Goal: Task Accomplishment & Management: Complete application form

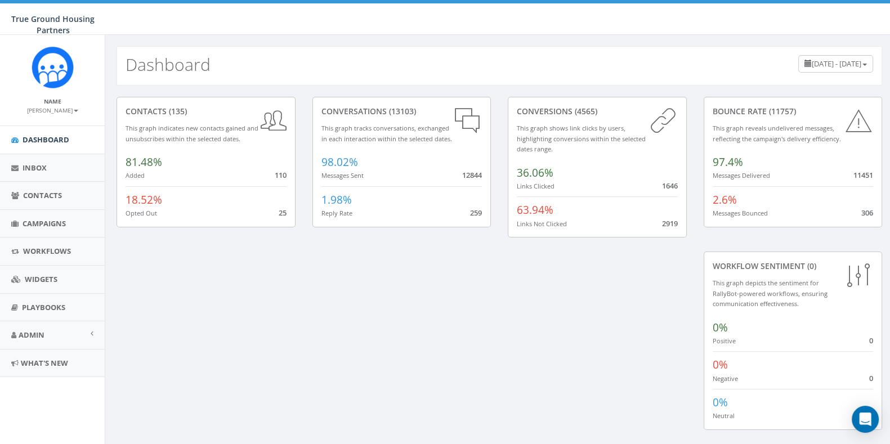
scroll to position [10, 0]
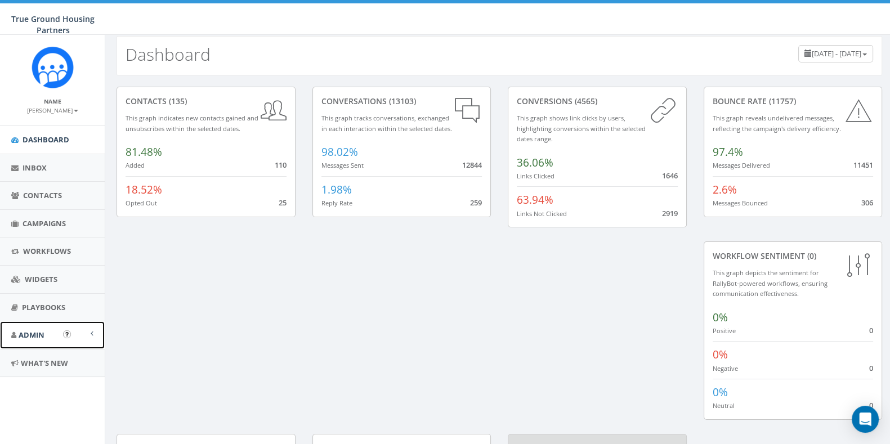
click at [23, 332] on span "Admin" at bounding box center [32, 335] width 26 height 10
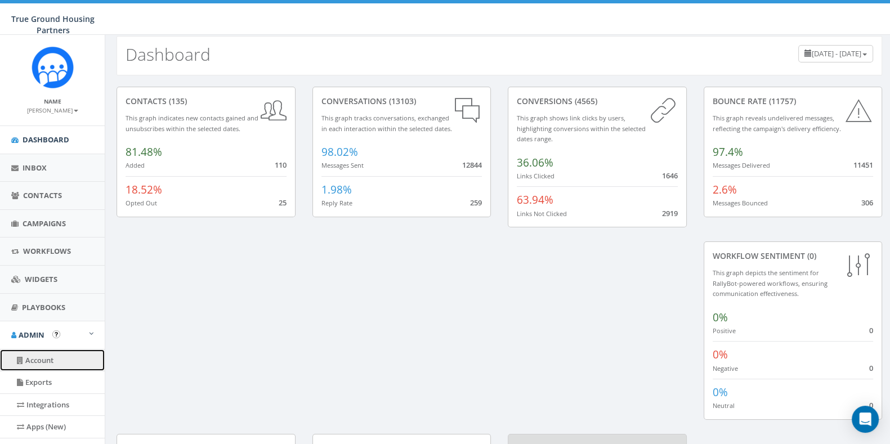
click at [46, 356] on link "Account" at bounding box center [52, 361] width 105 height 22
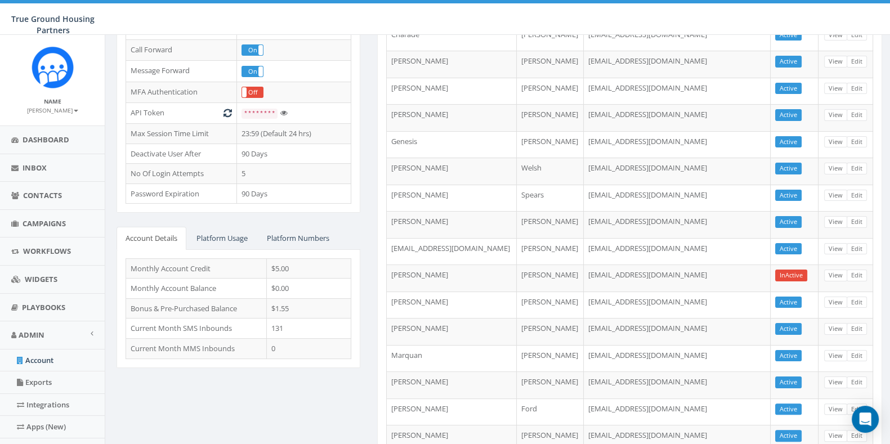
scroll to position [278, 0]
click at [40, 226] on span "Campaigns" at bounding box center [44, 223] width 43 height 10
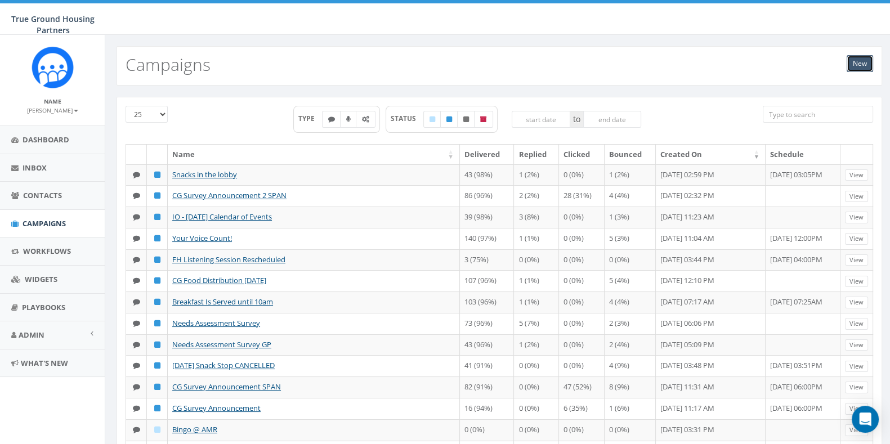
click at [861, 61] on link "New" at bounding box center [860, 63] width 26 height 17
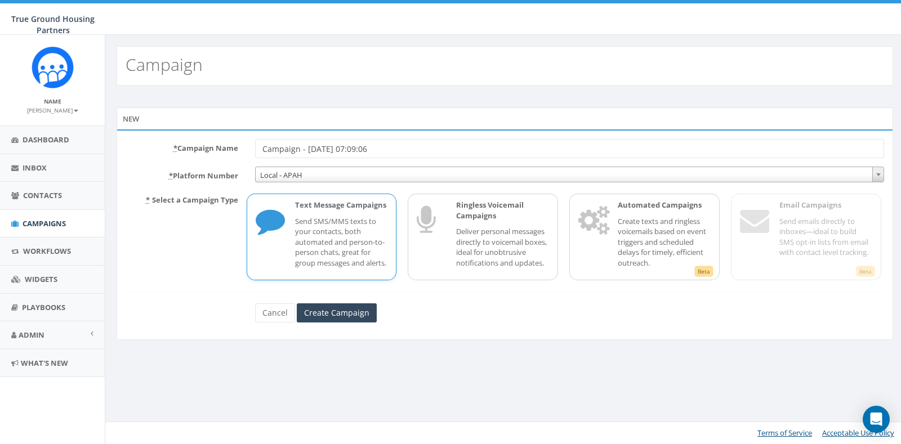
drag, startPoint x: 418, startPoint y: 144, endPoint x: 189, endPoint y: 127, distance: 229.8
click at [189, 127] on div "New * Campaign Name Campaign - [DATE] 07:09:06 * Platform Number Local - APAH L…" at bounding box center [505, 224] width 776 height 232
click at [433, 332] on div "* Campaign Name test * Platform Number Local - APAH Local - APAH * Select a Cam…" at bounding box center [505, 234] width 776 height 210
click at [347, 316] on input "Create Campaign" at bounding box center [337, 312] width 80 height 19
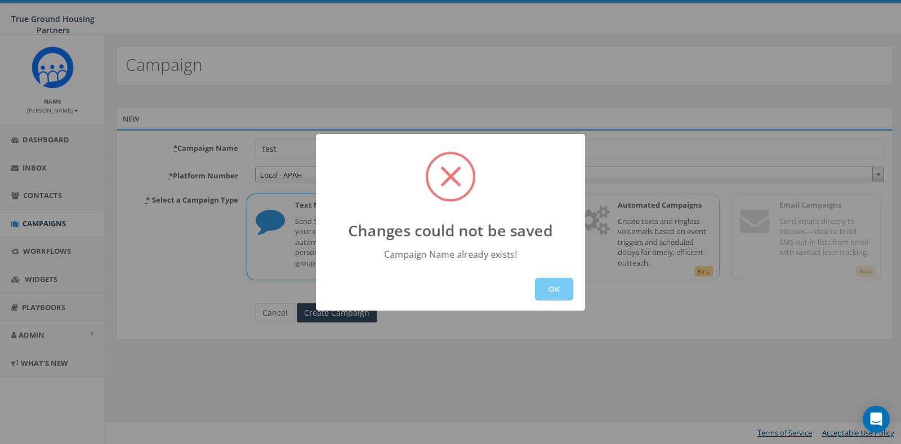
click at [537, 299] on button "OK" at bounding box center [554, 289] width 38 height 23
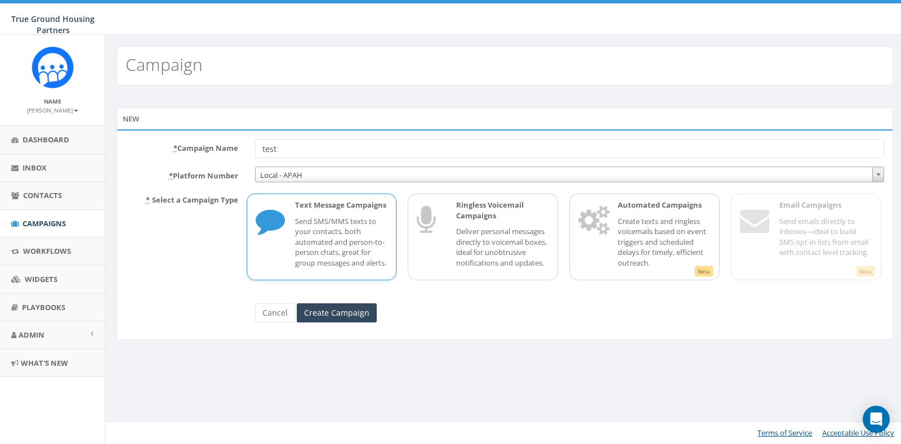
click at [321, 146] on input "test" at bounding box center [569, 148] width 629 height 19
type input "test hr"
click at [347, 316] on input "Create Campaign" at bounding box center [337, 312] width 80 height 19
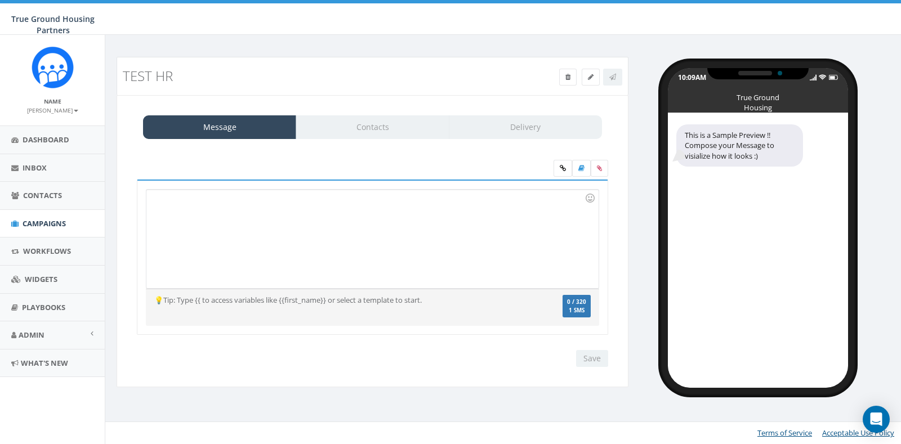
click at [270, 198] on div at bounding box center [371, 239] width 451 height 99
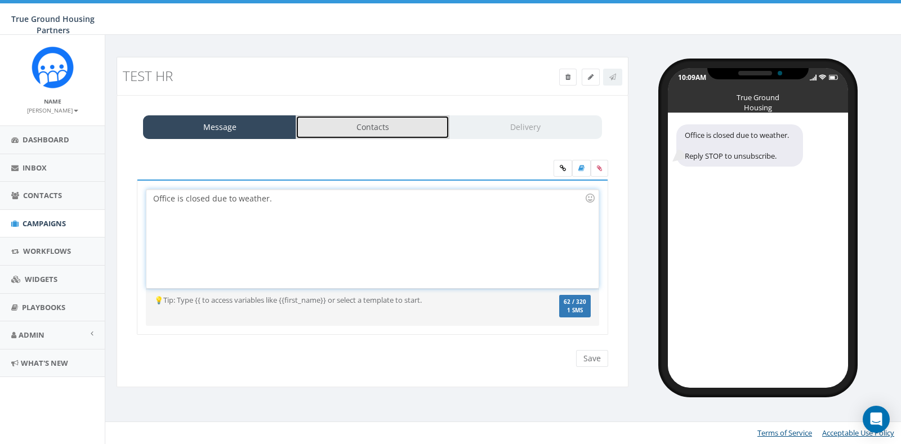
click at [372, 126] on link "Contacts" at bounding box center [372, 127] width 153 height 24
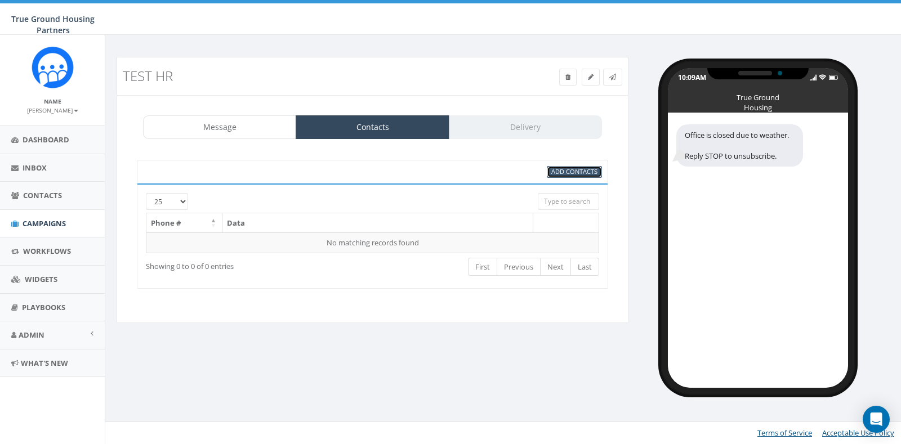
click at [564, 169] on span "Add Contacts" at bounding box center [574, 171] width 46 height 8
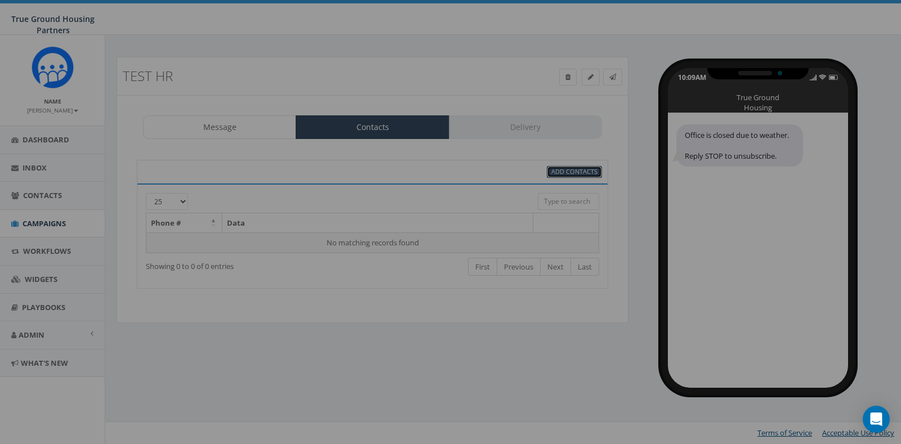
select select
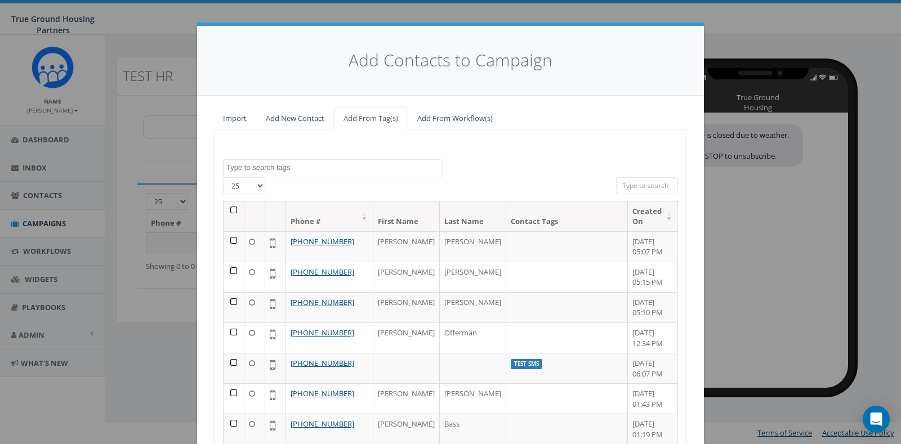
click at [311, 171] on textarea "Search" at bounding box center [333, 168] width 215 height 10
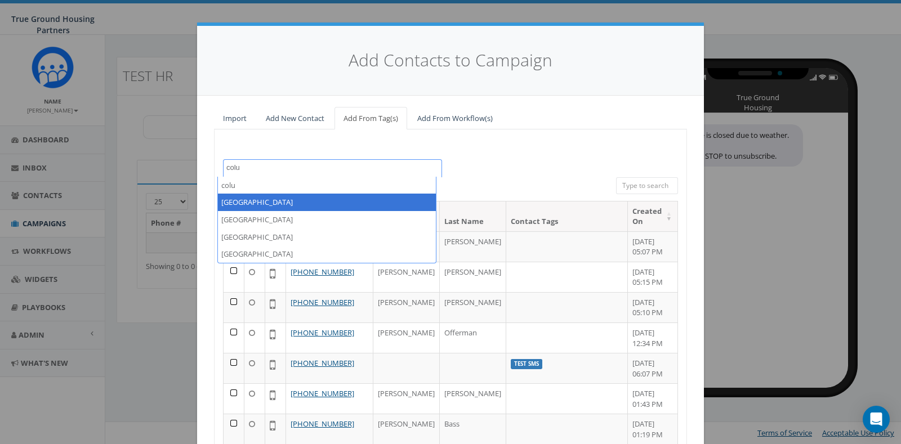
type textarea "colu"
select select "Columbia Grove"
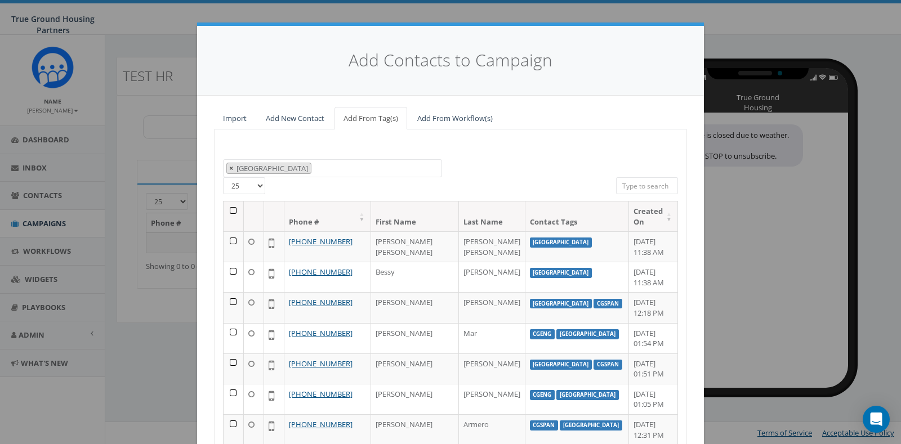
click at [229, 167] on span "×" at bounding box center [231, 168] width 4 height 10
select select
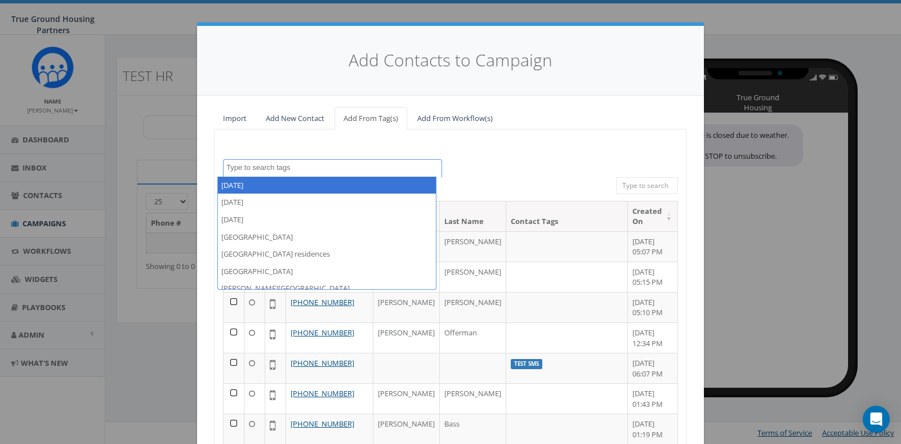
click at [293, 166] on textarea "Search" at bounding box center [333, 168] width 215 height 10
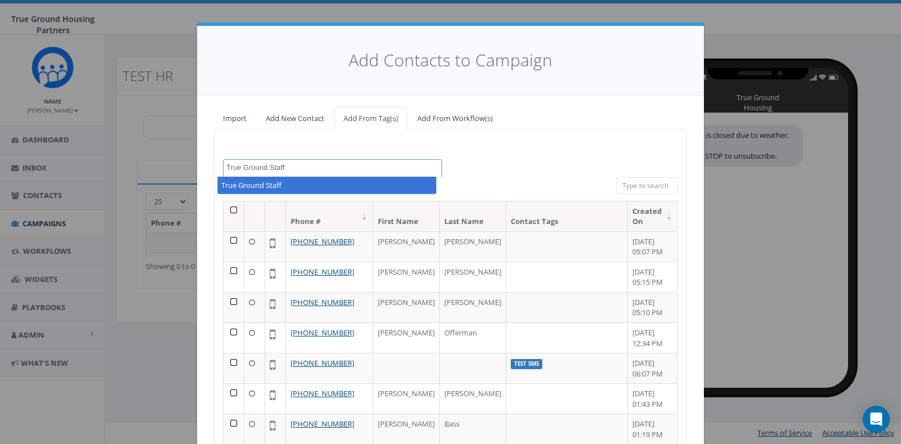
type textarea "True Ground Staff"
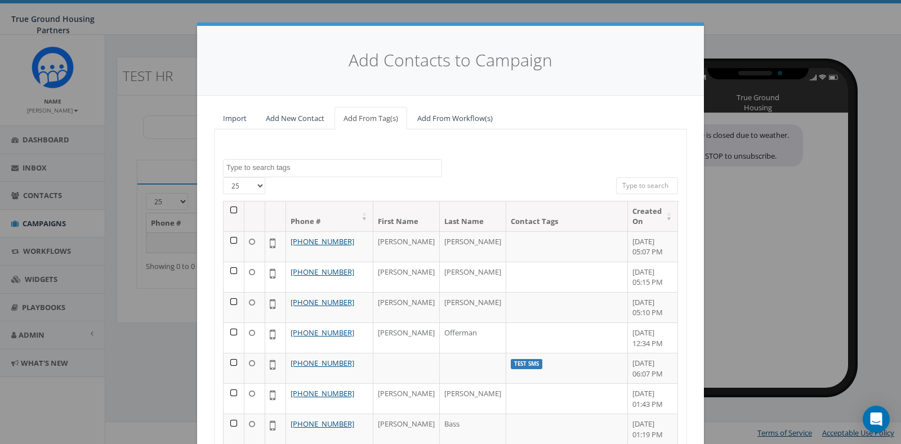
click at [493, 167] on div "2024/10/01 2024/11/22 2025/04/16 Arlington Mill Arlington Mill residences Arna …" at bounding box center [450, 168] width 472 height 18
click at [368, 169] on textarea "Search" at bounding box center [333, 168] width 215 height 10
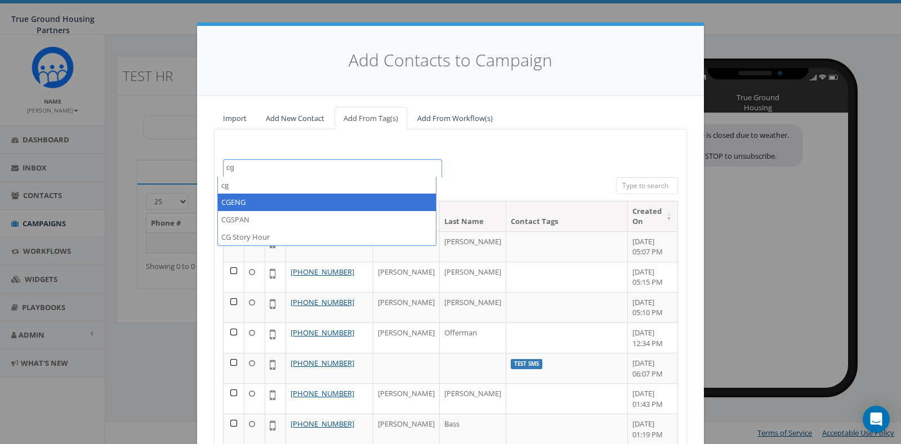
type textarea "cg"
select select "CGENG"
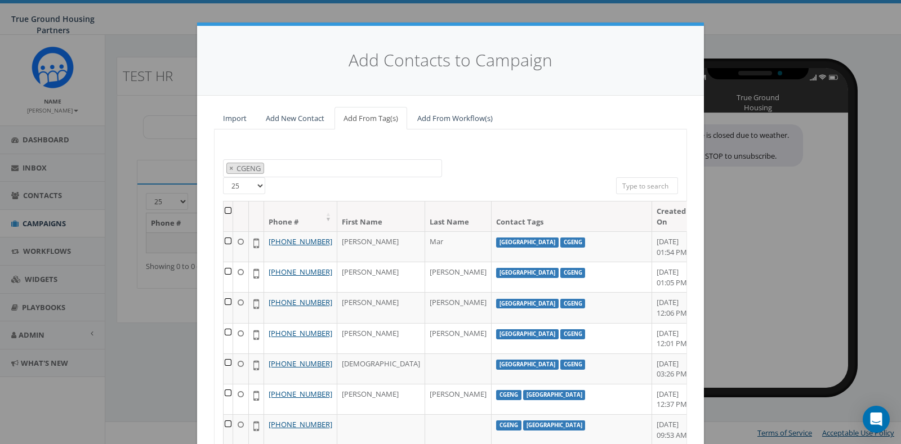
scroll to position [77, 0]
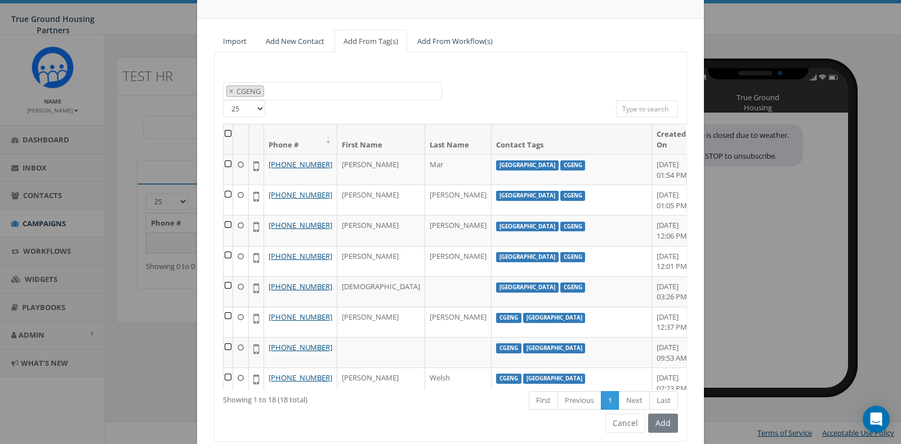
click at [663, 414] on div "Add" at bounding box center [661, 423] width 33 height 19
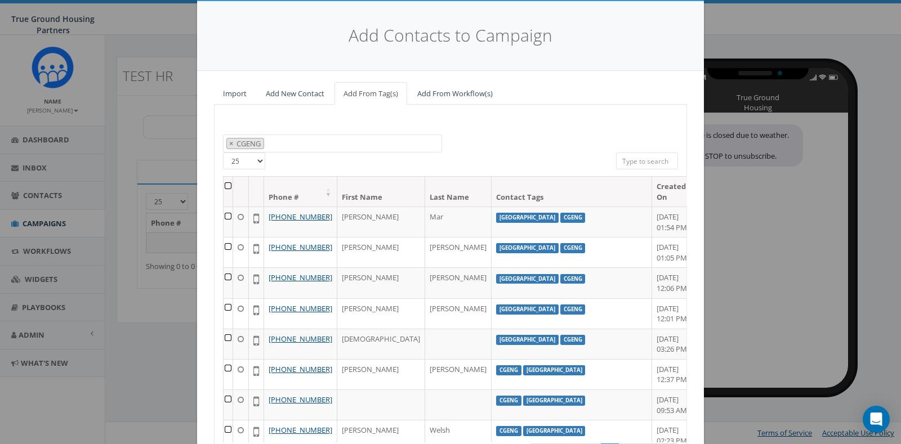
scroll to position [24, 0]
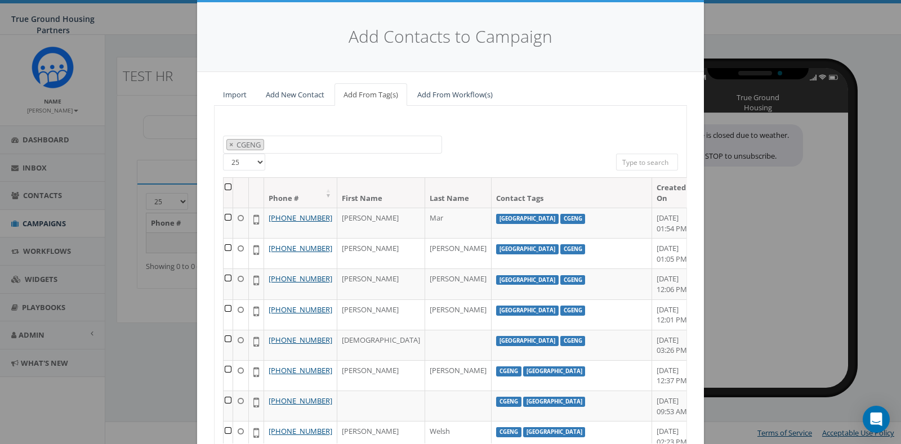
click at [230, 187] on th at bounding box center [228, 193] width 10 height 30
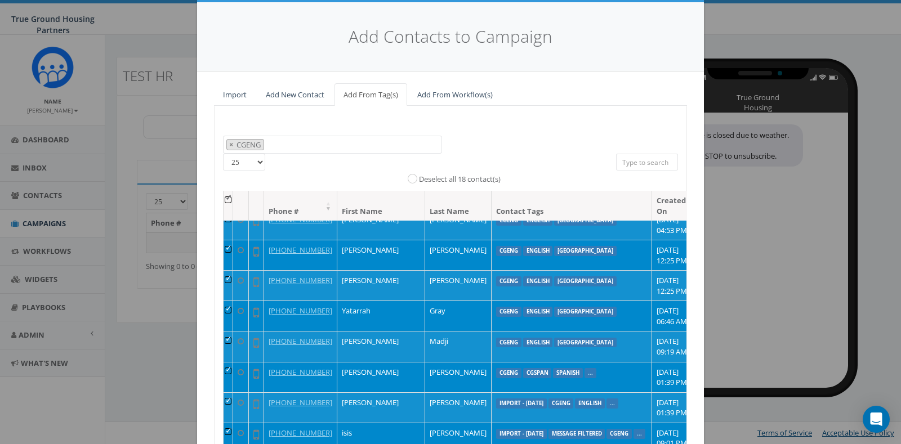
scroll to position [128, 0]
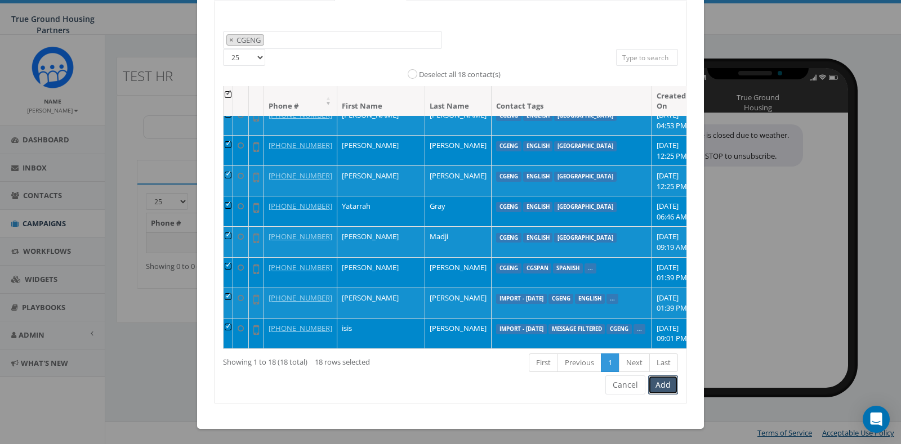
click at [665, 392] on button "Add" at bounding box center [663, 384] width 30 height 19
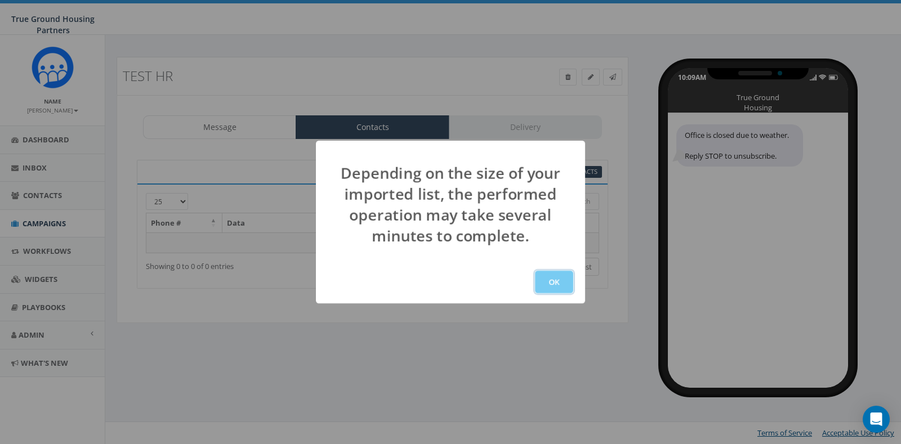
click at [553, 273] on button "OK" at bounding box center [554, 282] width 38 height 23
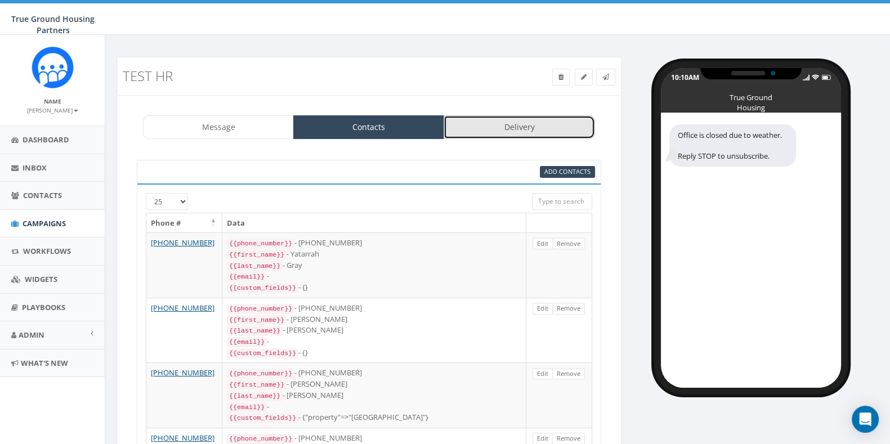
click at [470, 123] on link "Delivery" at bounding box center [519, 127] width 151 height 24
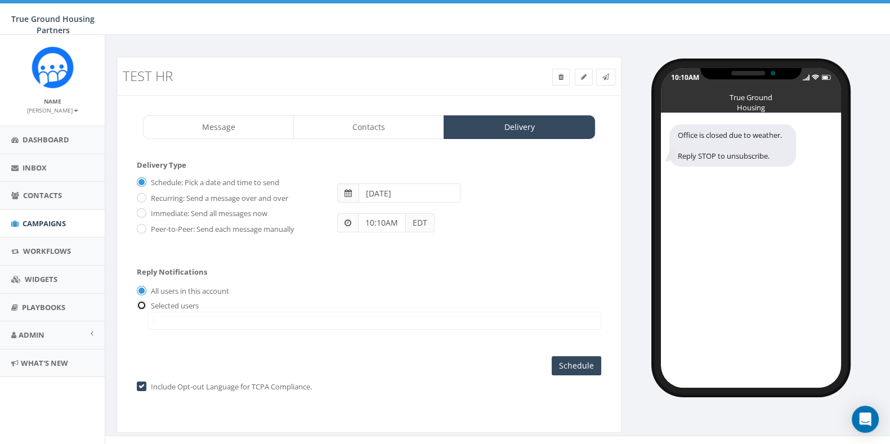
click at [140, 308] on input "radio" at bounding box center [140, 305] width 7 height 7
radio input "true"
click at [148, 286] on label "All users in this account" at bounding box center [188, 291] width 81 height 11
click at [142, 288] on input "All users in this account" at bounding box center [140, 291] width 7 height 7
radio input "true"
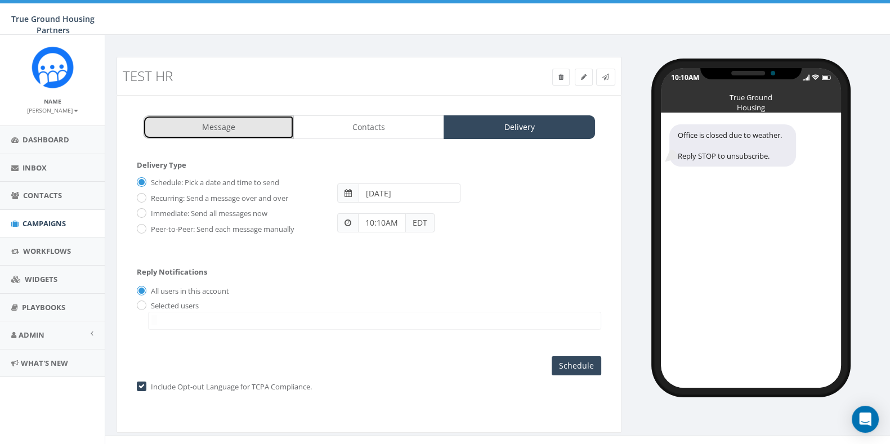
click at [225, 120] on link "Message" at bounding box center [218, 127] width 151 height 24
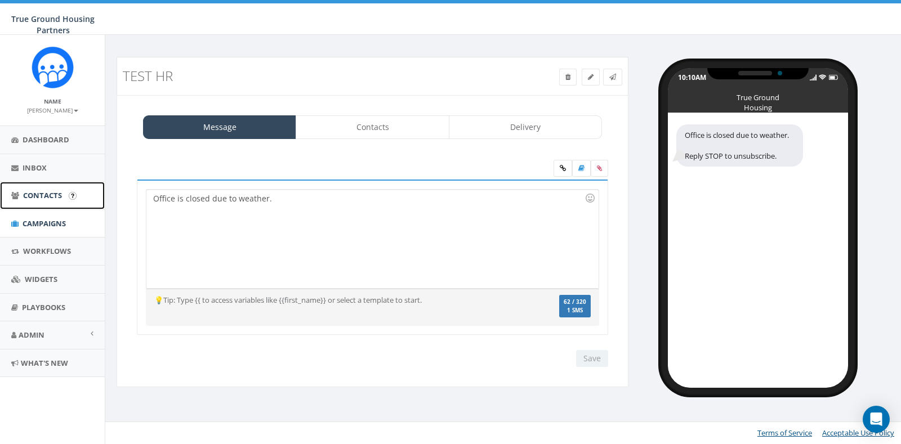
click at [45, 190] on span "Contacts" at bounding box center [42, 195] width 39 height 10
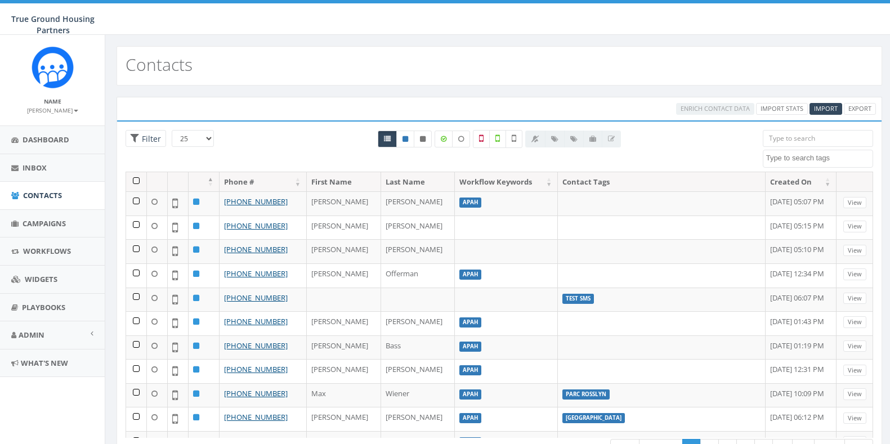
select select
click at [35, 227] on span "Campaigns" at bounding box center [44, 223] width 43 height 10
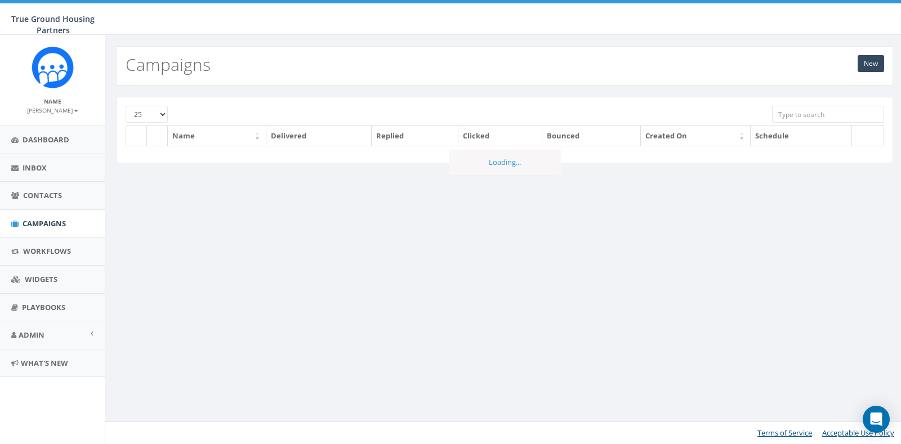
click at [431, 235] on div "New Campaigns TYPE STATUS to 25 50 100 Name Delivered Replied Clicked Bounced C…" at bounding box center [504, 239] width 799 height 409
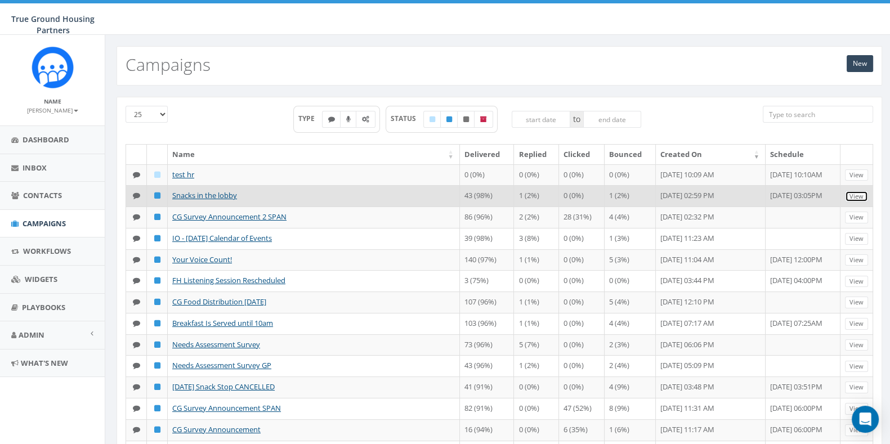
click at [858, 194] on link "View" at bounding box center [856, 197] width 23 height 12
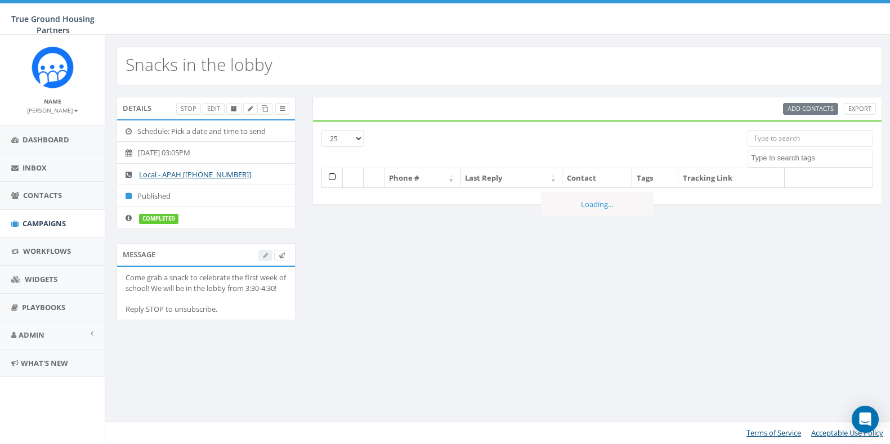
select select
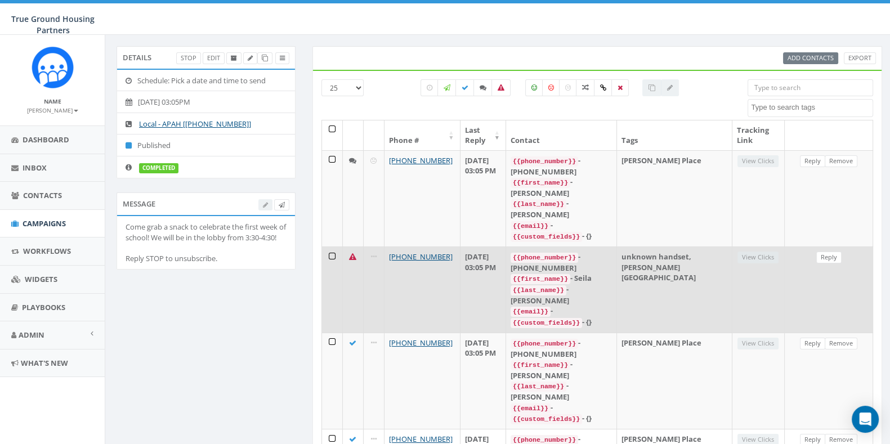
scroll to position [43, 0]
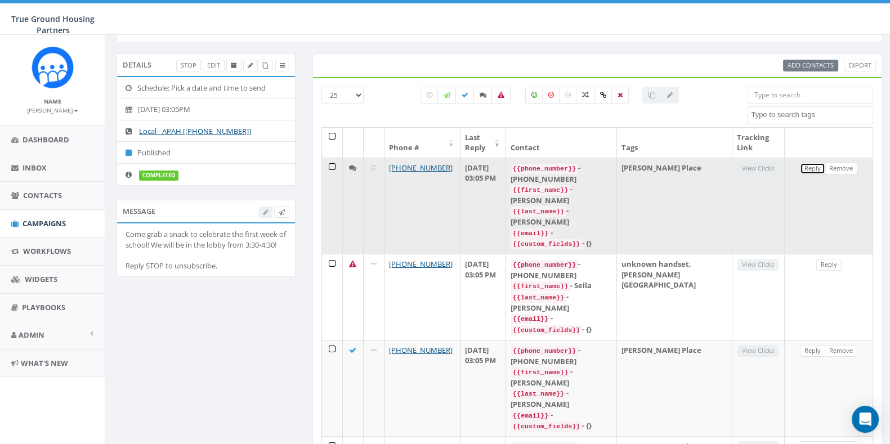
click at [811, 164] on link "Reply" at bounding box center [812, 169] width 25 height 12
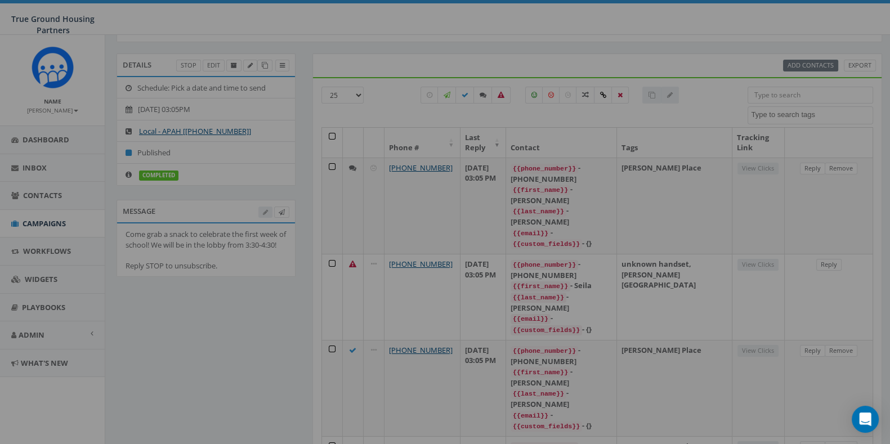
click at [811, 164] on body "True Ground Housing Partners True Ground Housing Partners Profile Sign Out 76.3…" at bounding box center [445, 179] width 890 height 444
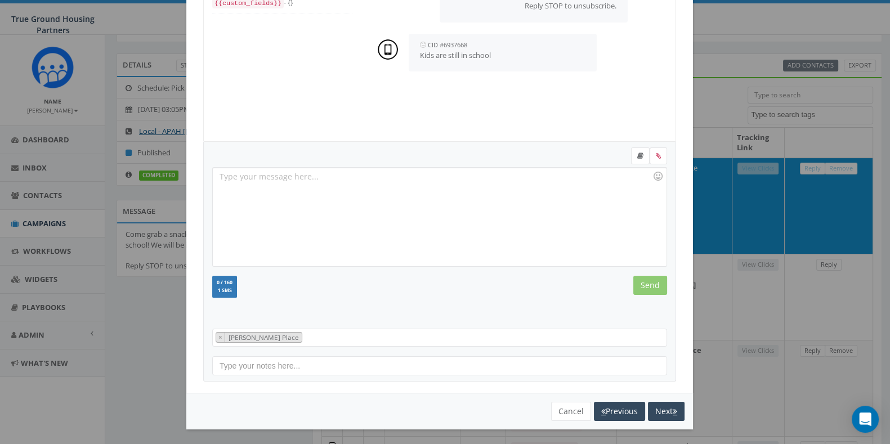
scroll to position [118, 0]
click at [563, 409] on button "Cancel" at bounding box center [571, 411] width 40 height 19
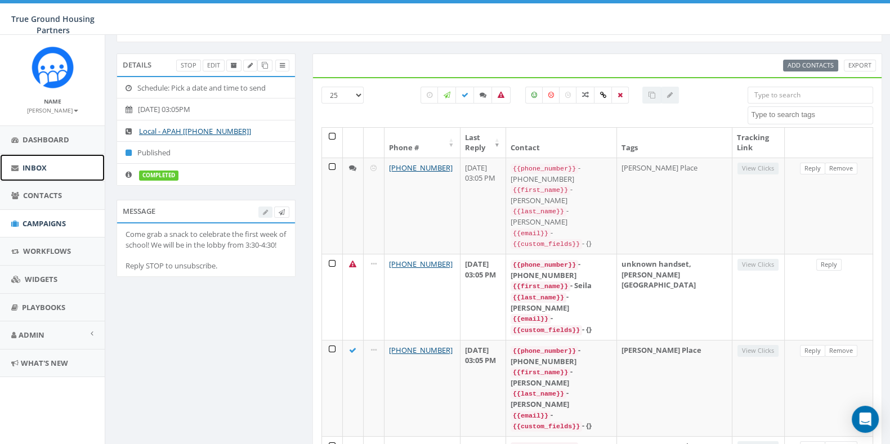
click at [25, 163] on span "Inbox" at bounding box center [35, 168] width 24 height 10
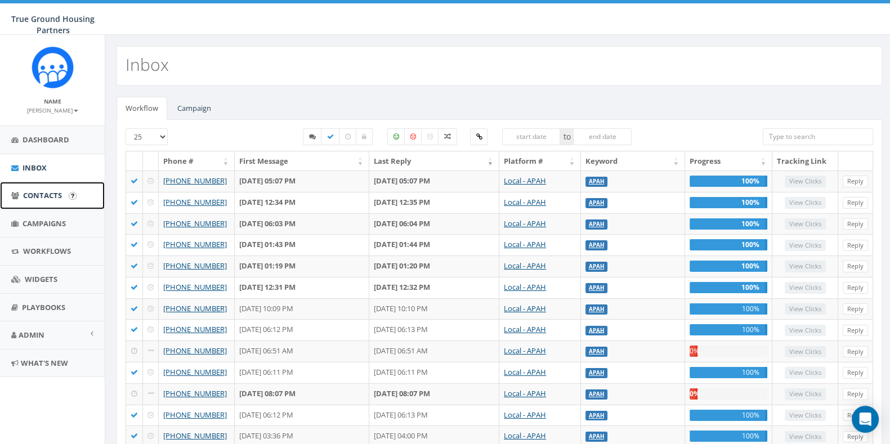
click at [48, 199] on span "Contacts" at bounding box center [42, 195] width 39 height 10
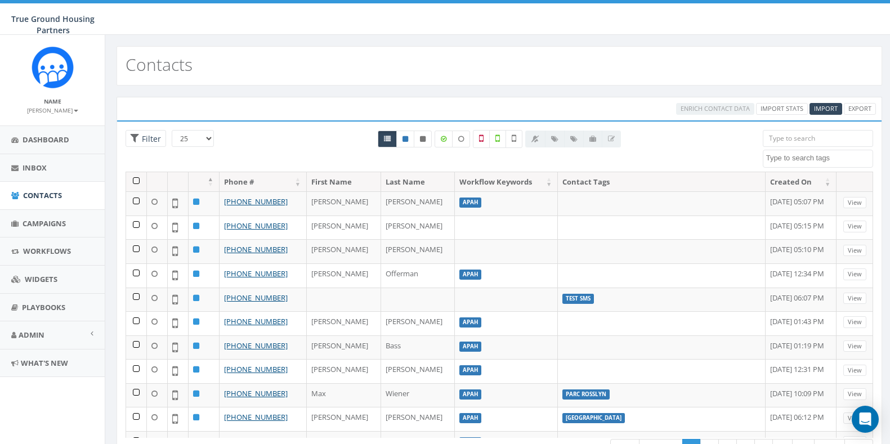
select select
click at [826, 108] on span "Import" at bounding box center [826, 108] width 24 height 8
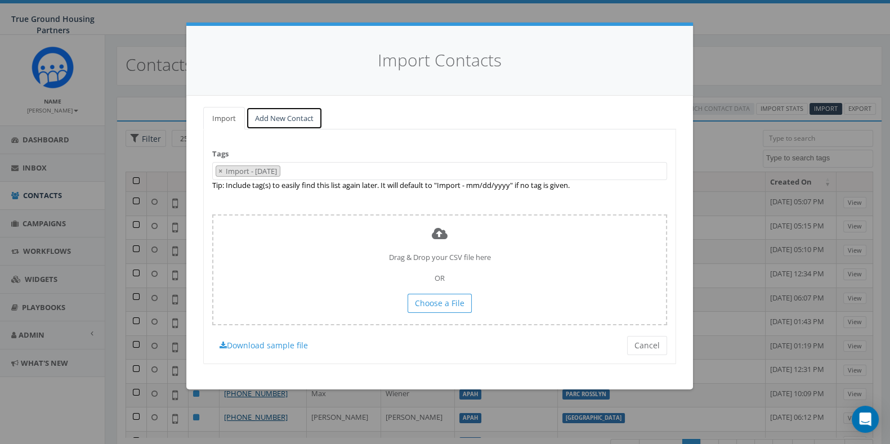
click at [282, 118] on link "Add New Contact" at bounding box center [284, 118] width 77 height 23
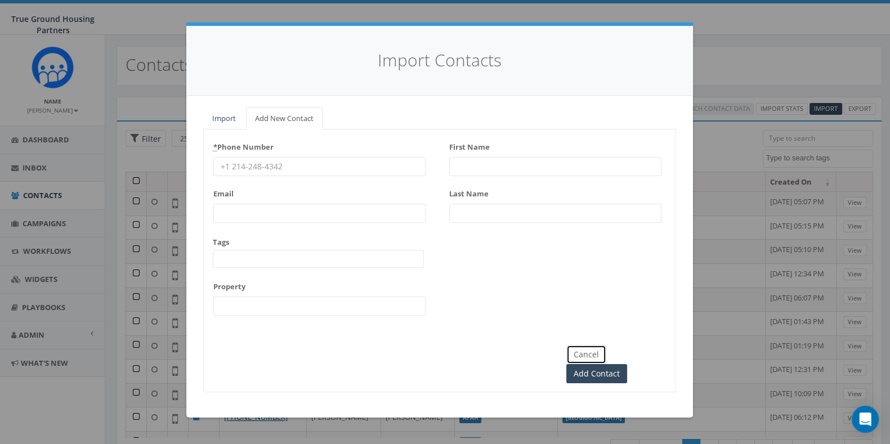
click at [581, 356] on button "Cancel" at bounding box center [586, 354] width 40 height 19
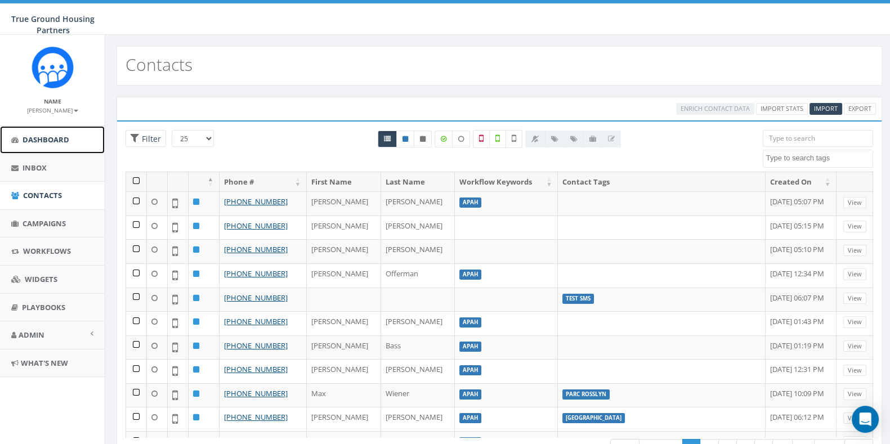
click at [37, 144] on span "Dashboard" at bounding box center [46, 140] width 47 height 10
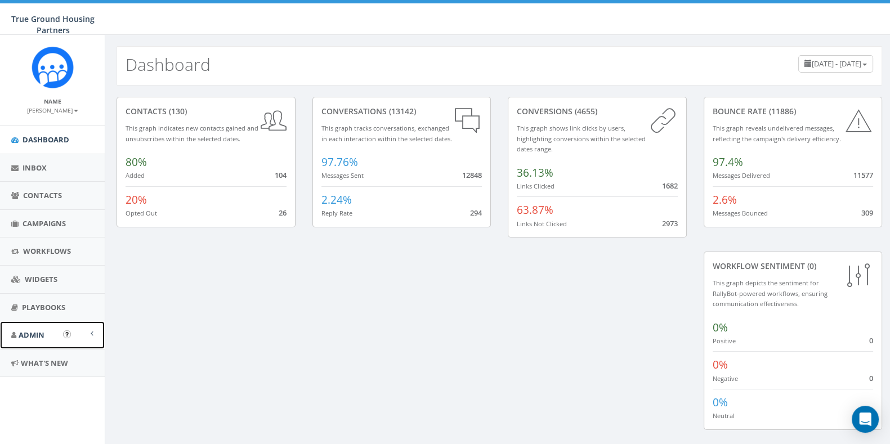
click at [62, 333] on link "Admin" at bounding box center [52, 335] width 105 height 28
